Goal: Task Accomplishment & Management: Use online tool/utility

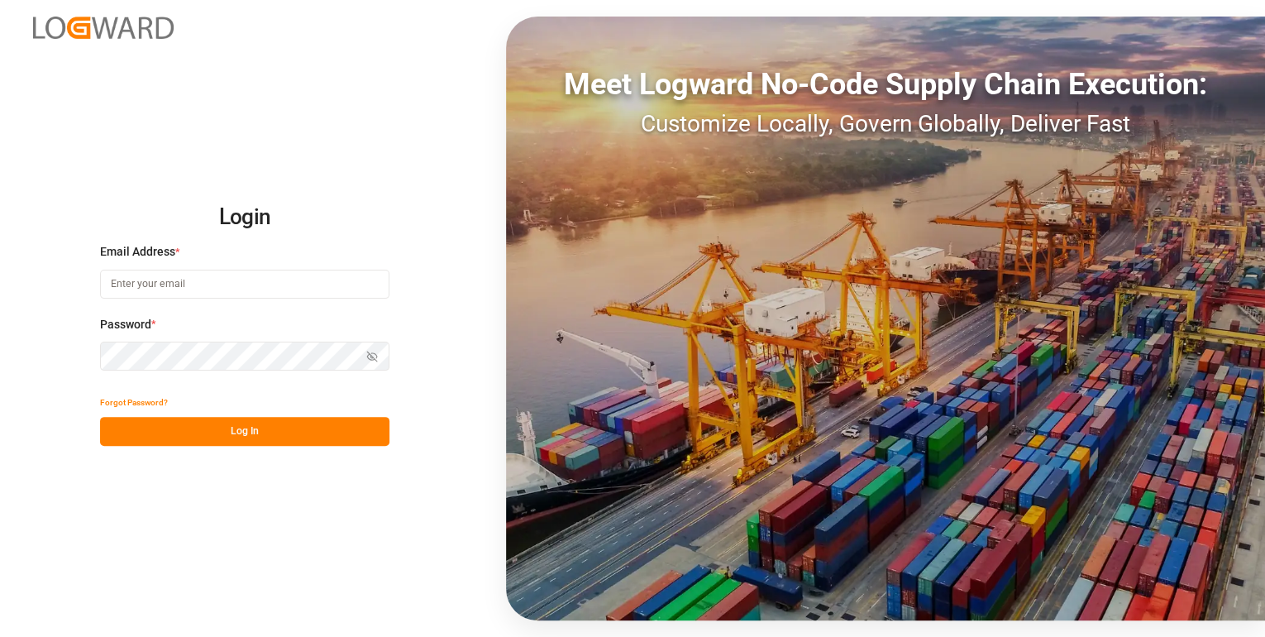
type input "[PERSON_NAME][EMAIL_ADDRESS][PERSON_NAME][DOMAIN_NAME]"
click at [238, 431] on button "Log In" at bounding box center [244, 431] width 289 height 29
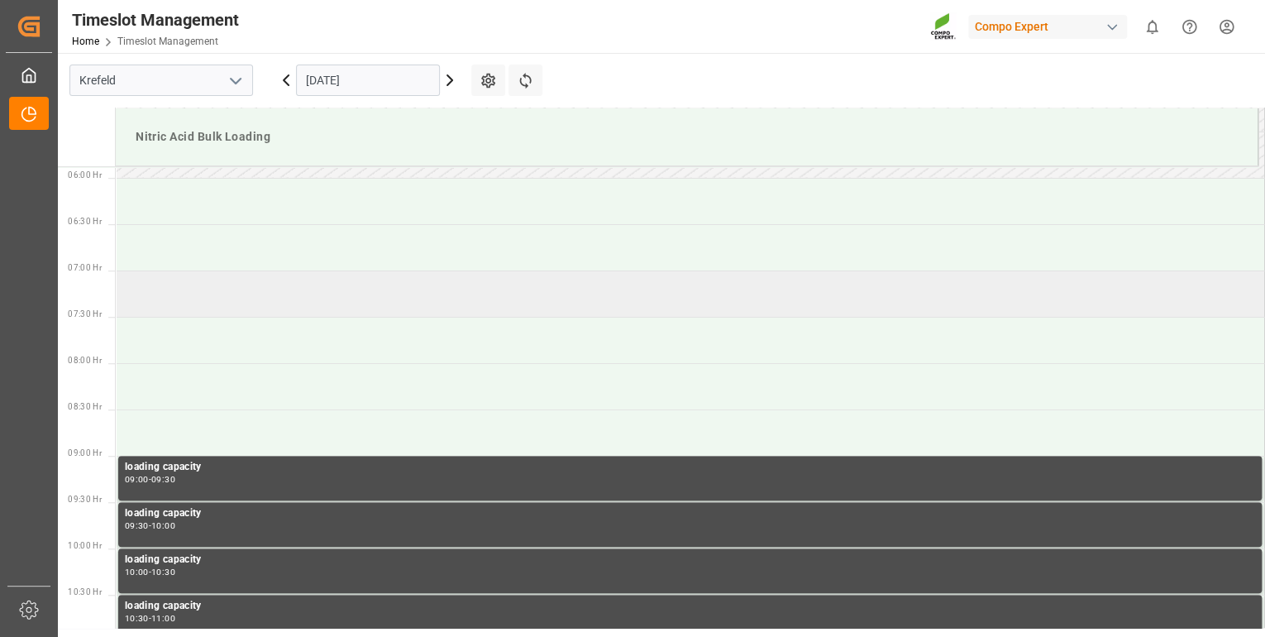
scroll to position [545, 0]
